Goal: Navigation & Orientation: Understand site structure

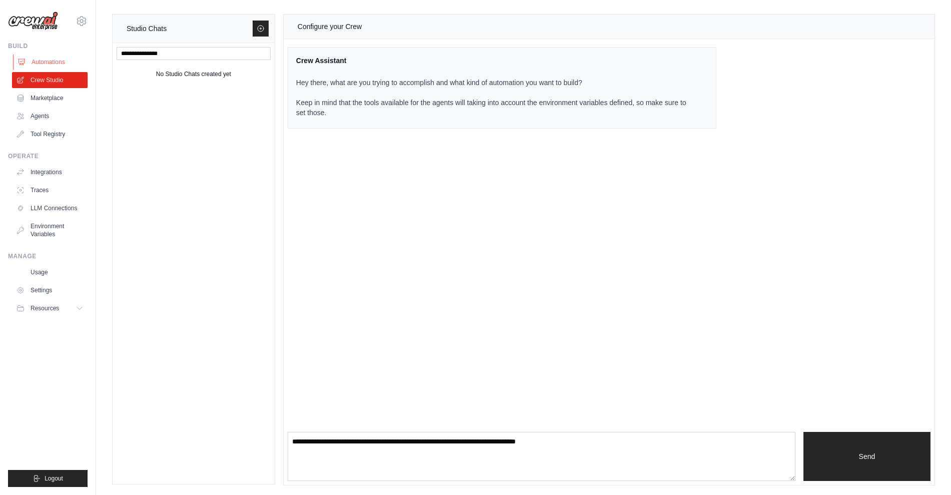
drag, startPoint x: 0, startPoint y: 0, endPoint x: 53, endPoint y: 60, distance: 79.8
click at [53, 60] on link "Automations" at bounding box center [51, 62] width 76 height 16
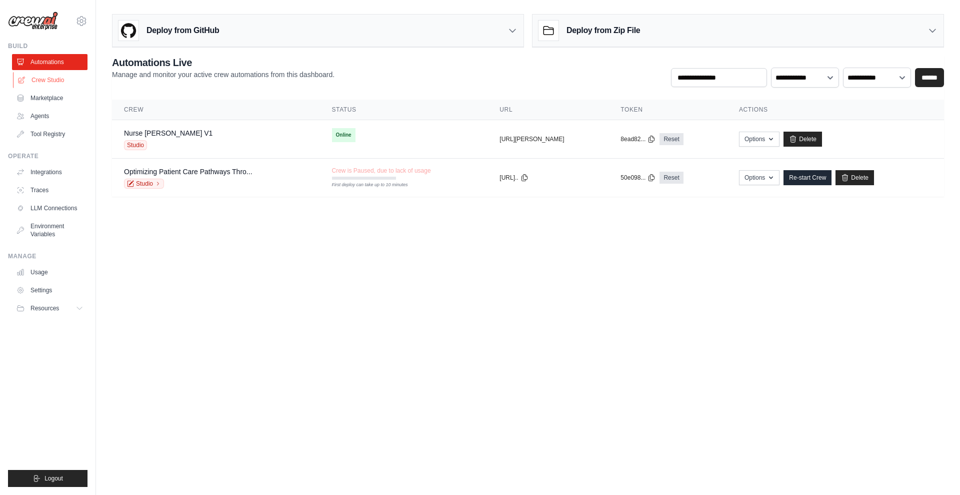
click at [67, 81] on link "Crew Studio" at bounding box center [51, 80] width 76 height 16
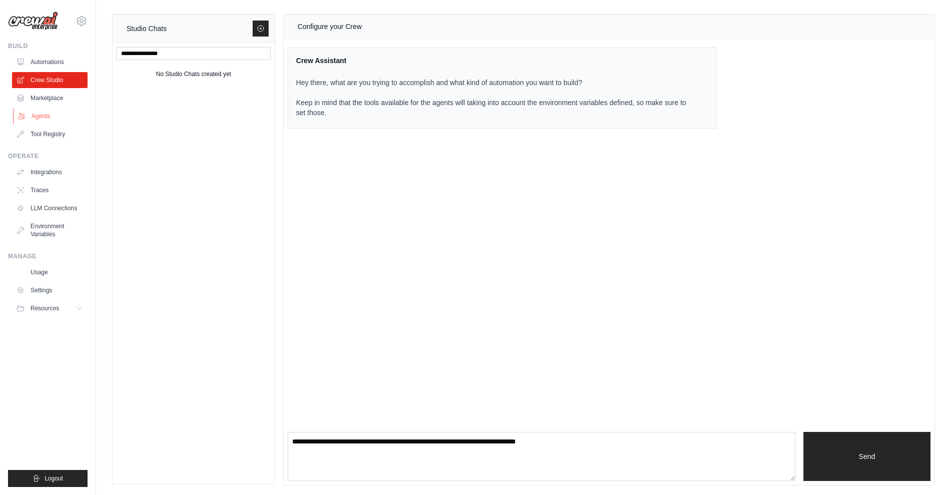
click at [57, 122] on link "Agents" at bounding box center [51, 116] width 76 height 16
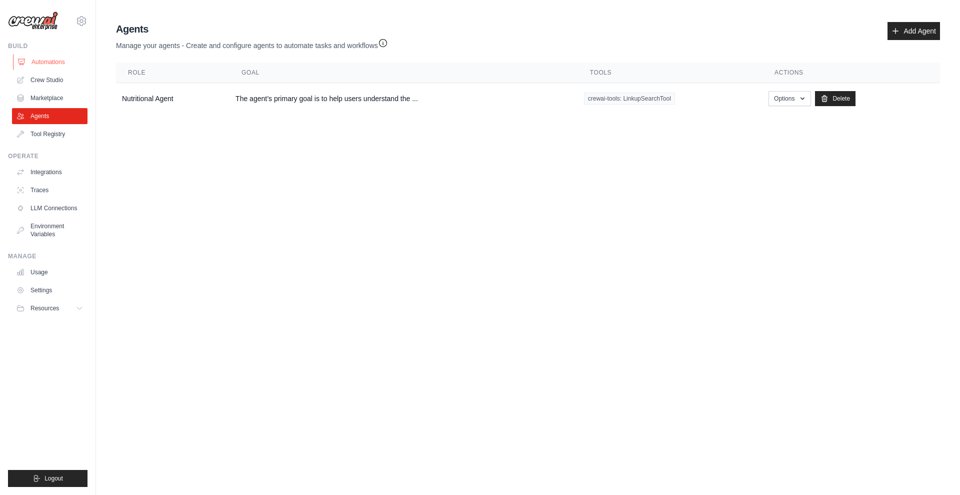
click at [47, 66] on link "Automations" at bounding box center [51, 62] width 76 height 16
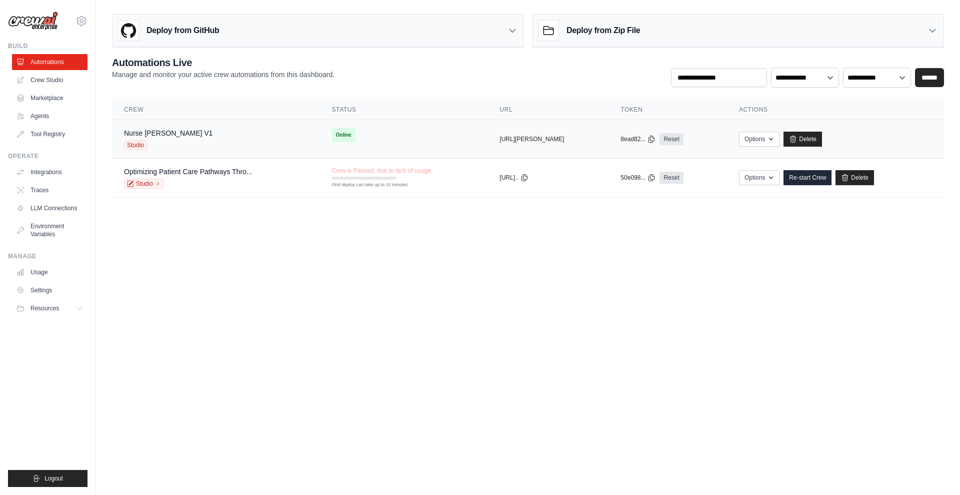
click at [164, 134] on div "Nurse Susie V1" at bounding box center [168, 133] width 89 height 10
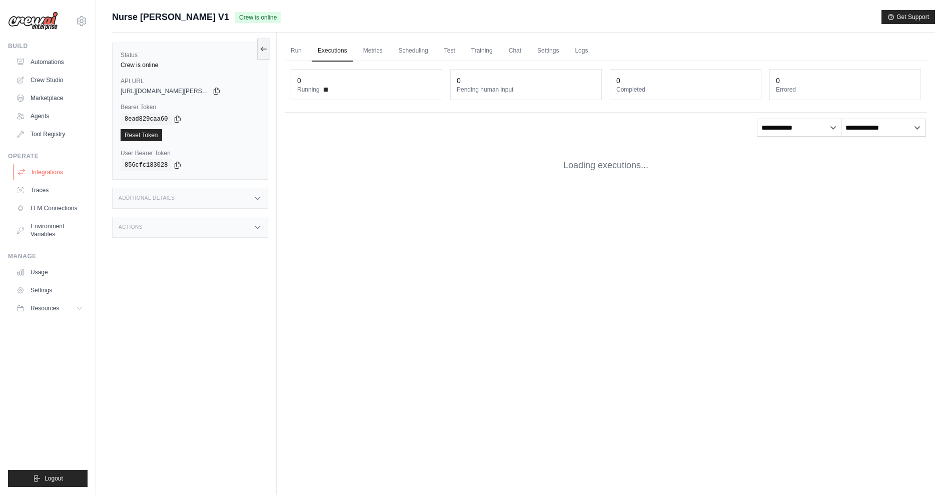
click at [47, 180] on link "Integrations" at bounding box center [51, 172] width 76 height 16
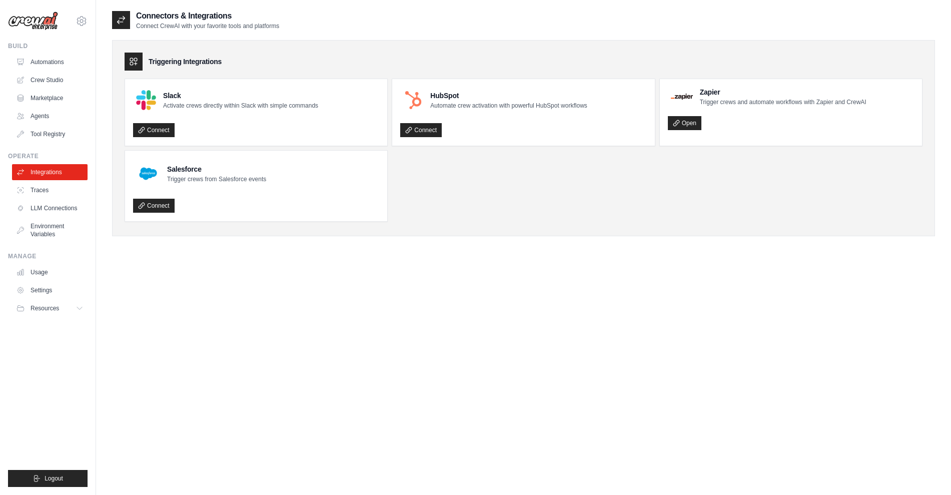
click at [49, 32] on div "nrao@assurecare.com Settings" at bounding box center [48, 16] width 80 height 32
click at [41, 25] on img at bounding box center [33, 21] width 50 height 19
click at [51, 67] on link "Automations" at bounding box center [51, 62] width 76 height 16
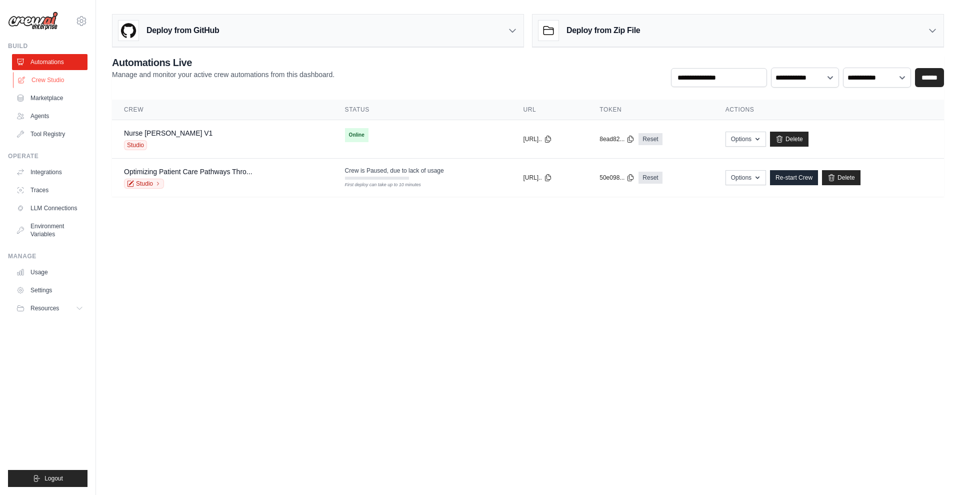
click at [60, 85] on link "Crew Studio" at bounding box center [51, 80] width 76 height 16
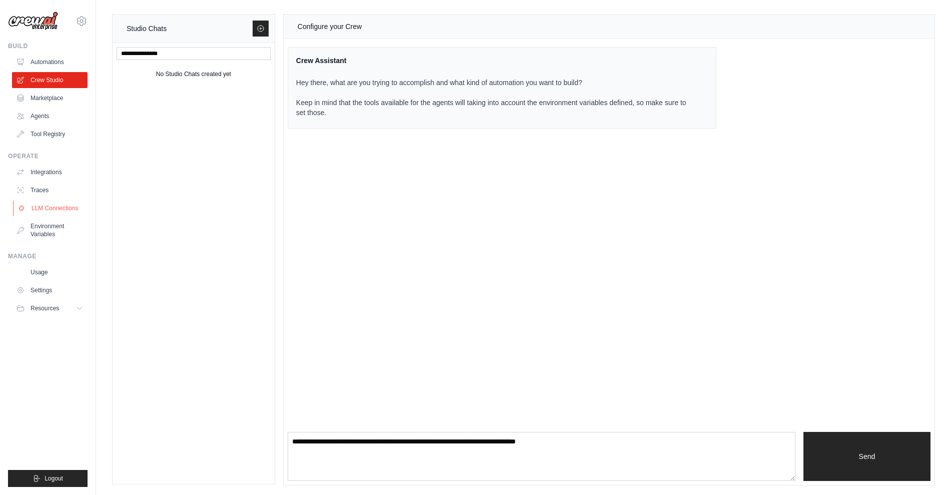
click at [69, 216] on link "LLM Connections" at bounding box center [51, 208] width 76 height 16
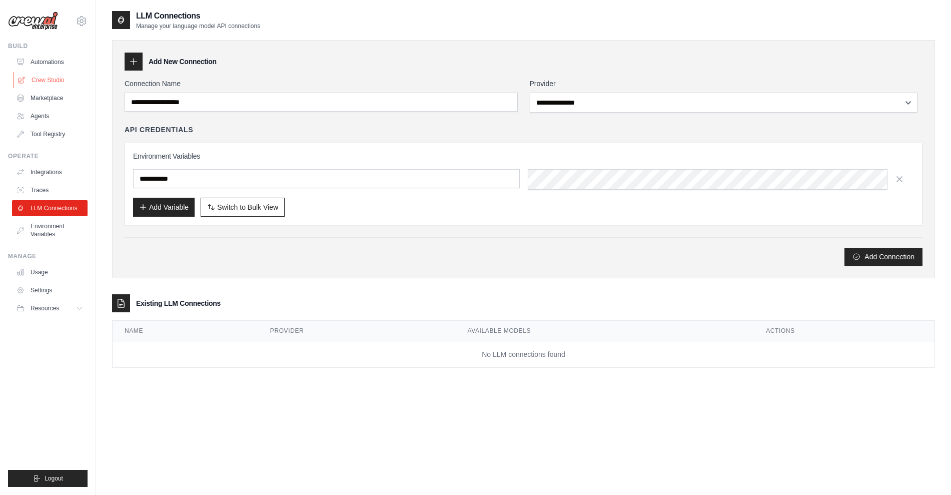
click at [55, 84] on link "Crew Studio" at bounding box center [51, 80] width 76 height 16
